Goal: Check status: Check status

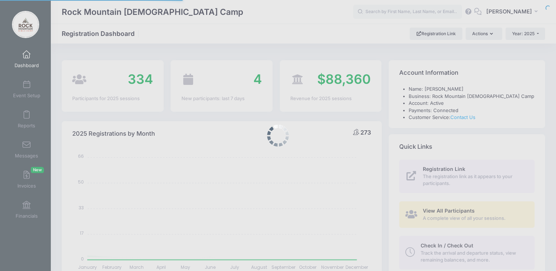
select select
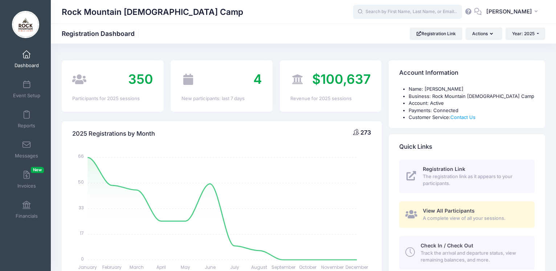
click at [423, 11] on input "text" at bounding box center [407, 12] width 109 height 15
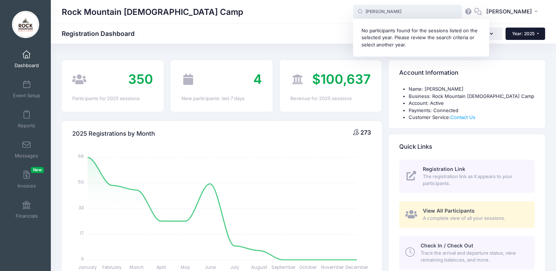
type input "herbert"
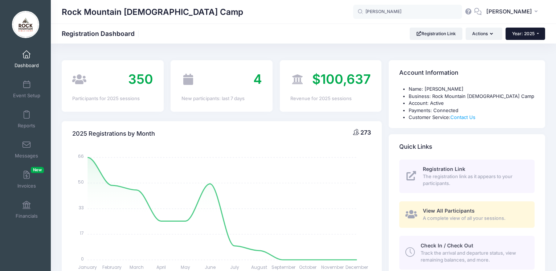
click at [523, 36] on span "Year: 2025" at bounding box center [523, 33] width 22 height 5
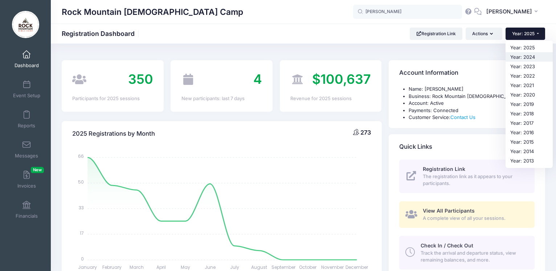
click at [520, 57] on link "Year: 2024" at bounding box center [528, 56] width 47 height 9
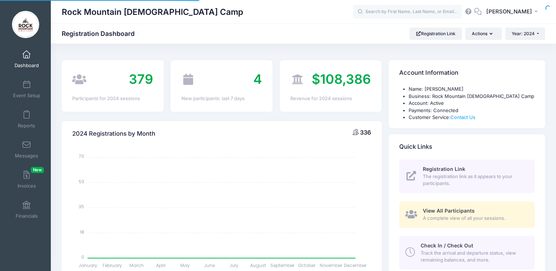
select select
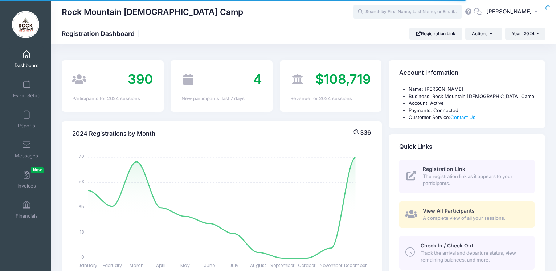
click at [388, 7] on input "text" at bounding box center [407, 12] width 109 height 15
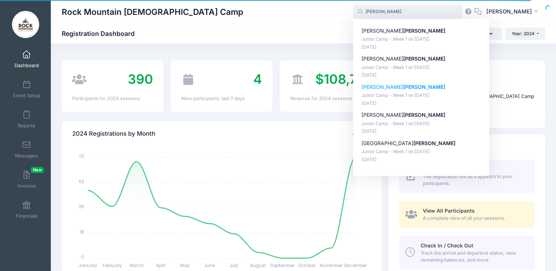
click at [381, 88] on p "Sawyer Herbert" at bounding box center [421, 87] width 120 height 8
type input "Sawyer Herbert (Junior Camp - Week 1, Jul-14, 2024)"
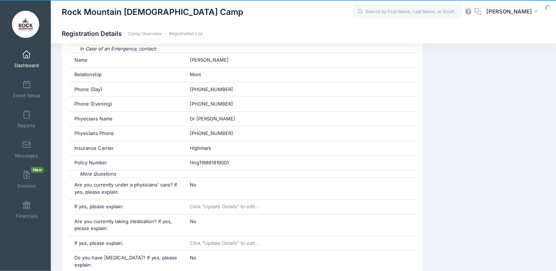
scroll to position [259, 0]
